Goal: Information Seeking & Learning: Check status

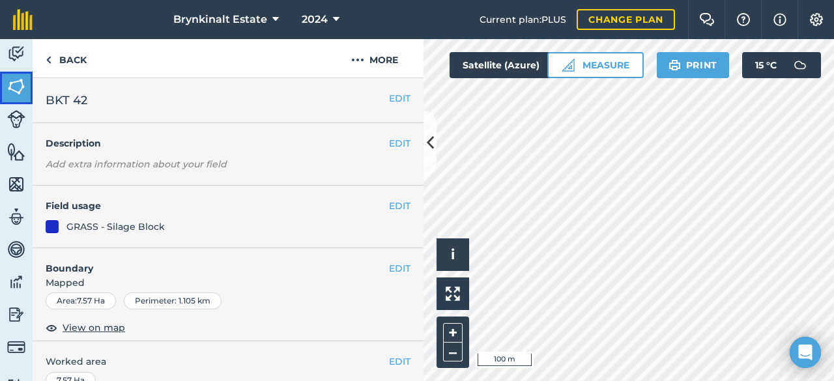
click at [23, 78] on img at bounding box center [16, 87] width 18 height 20
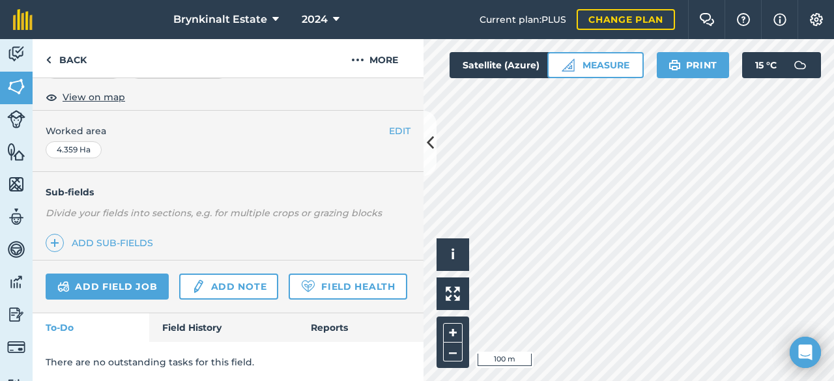
scroll to position [265, 0]
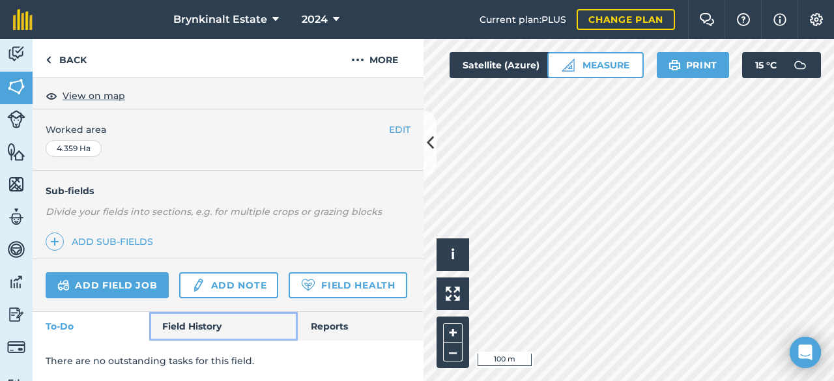
click at [182, 338] on link "Field History" at bounding box center [223, 326] width 148 height 29
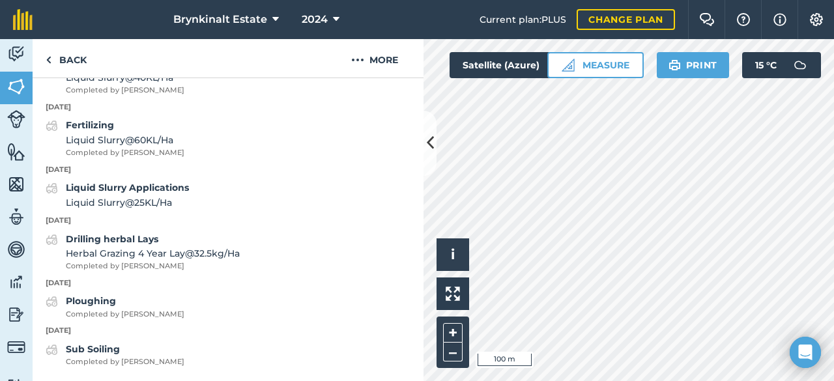
scroll to position [830, 0]
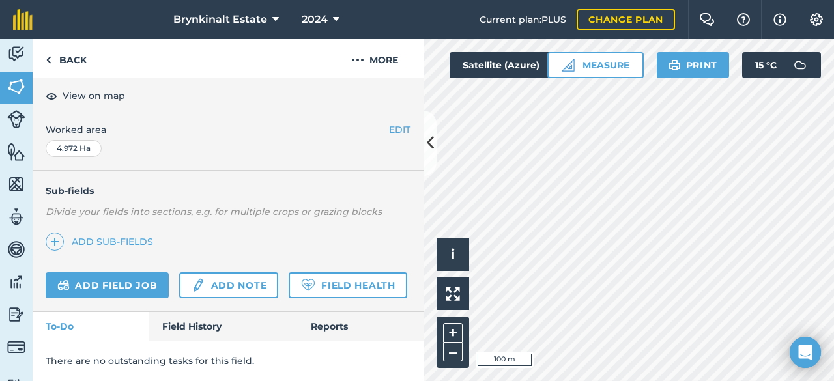
scroll to position [265, 0]
click at [211, 315] on link "Field History" at bounding box center [223, 326] width 148 height 29
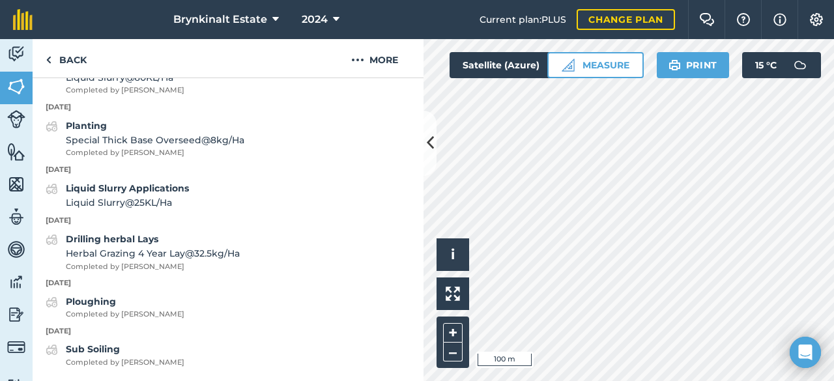
scroll to position [905, 0]
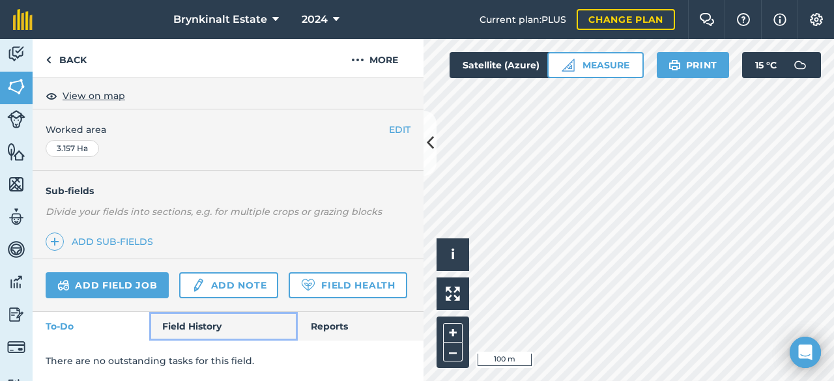
click at [208, 317] on link "Field History" at bounding box center [223, 326] width 148 height 29
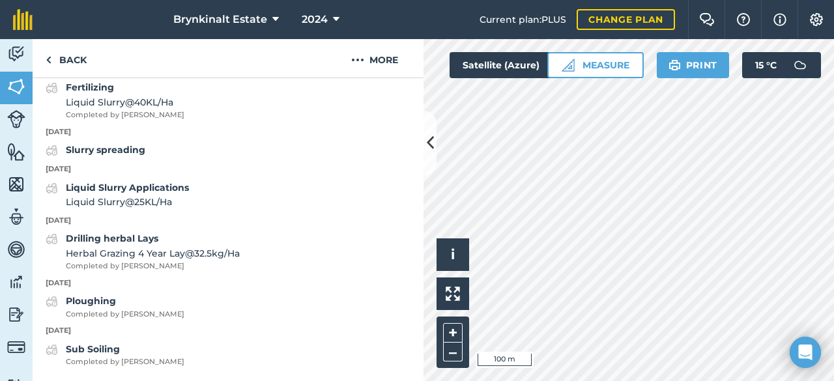
scroll to position [743, 0]
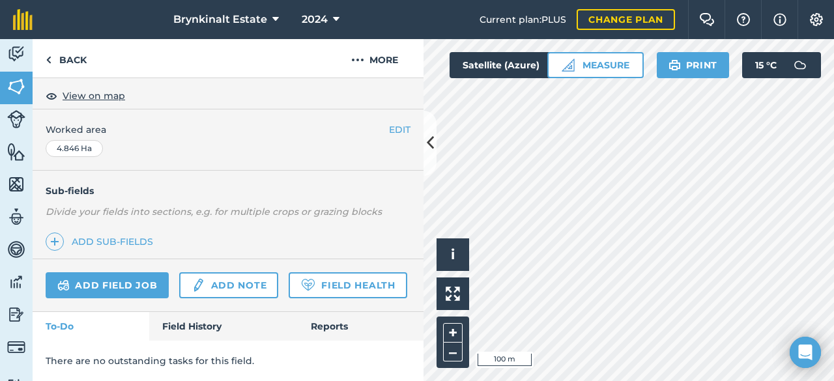
scroll to position [265, 0]
click at [458, 351] on button "–" at bounding box center [453, 352] width 20 height 19
click at [209, 331] on link "Field History" at bounding box center [223, 326] width 148 height 29
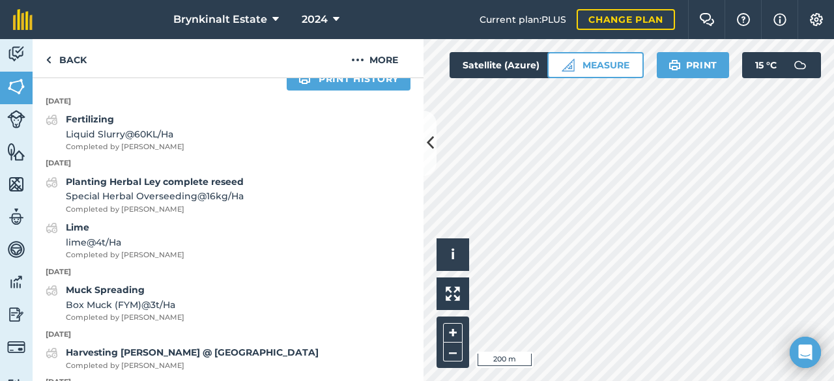
scroll to position [523, 0]
